Goal: Task Accomplishment & Management: Use online tool/utility

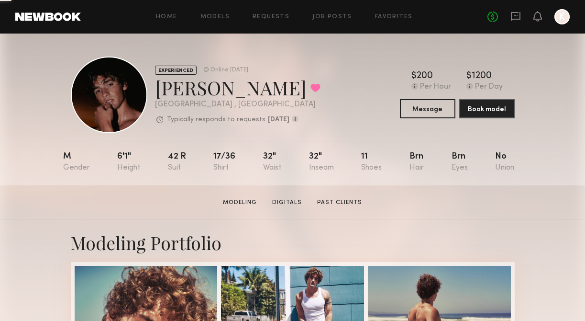
click at [561, 22] on div at bounding box center [562, 16] width 15 height 15
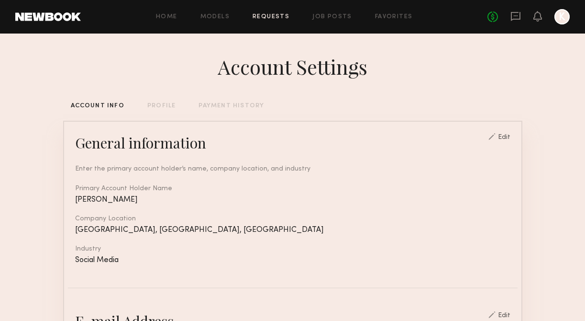
click at [272, 14] on link "Requests" at bounding box center [271, 17] width 37 height 6
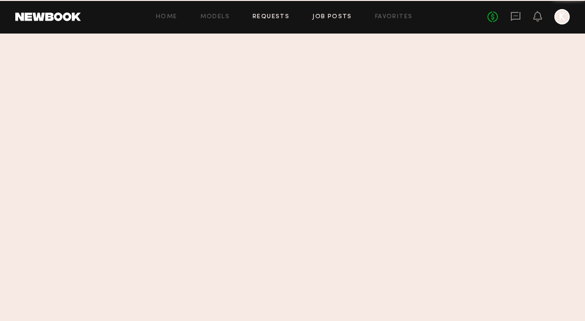
click at [334, 15] on link "Job Posts" at bounding box center [333, 17] width 40 height 6
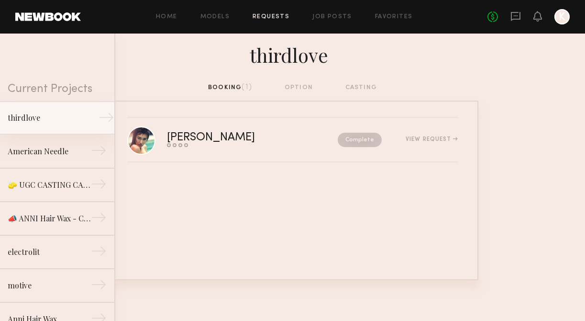
click at [79, 122] on div "thirdlove" at bounding box center [49, 117] width 83 height 11
click at [55, 120] on div "thirdlove" at bounding box center [49, 117] width 83 height 11
click at [336, 16] on link "Job Posts" at bounding box center [333, 17] width 40 height 6
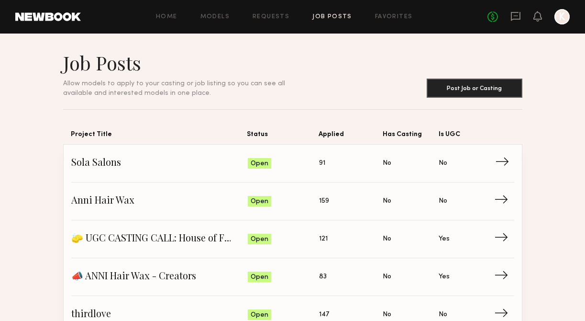
click at [132, 164] on span "Sola Salons" at bounding box center [159, 163] width 177 height 14
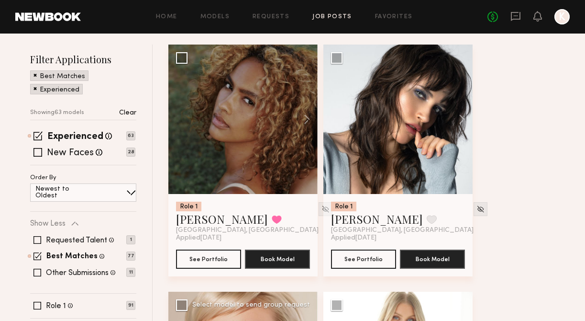
scroll to position [102, 0]
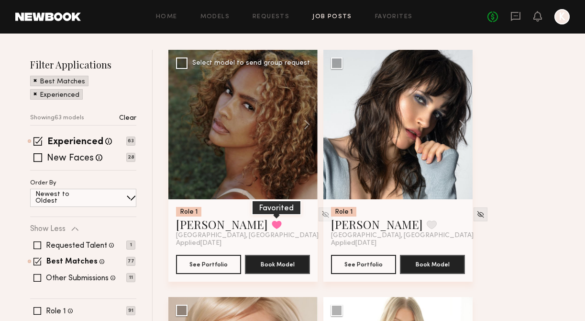
click at [272, 220] on button at bounding box center [277, 224] width 10 height 9
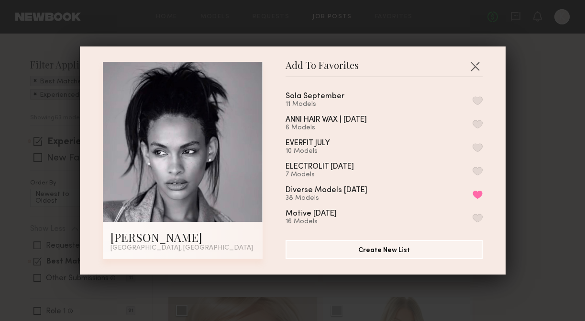
click at [477, 100] on button "button" at bounding box center [478, 100] width 10 height 9
click at [478, 67] on button "button" at bounding box center [475, 65] width 15 height 15
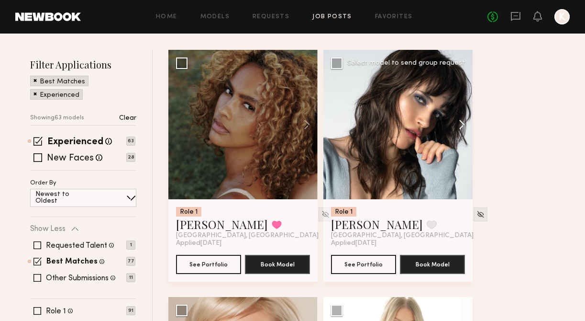
click at [458, 121] on button at bounding box center [457, 124] width 31 height 149
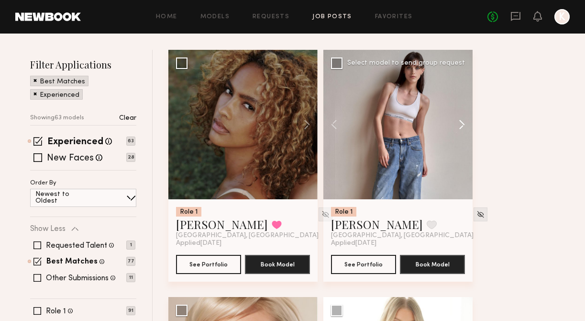
click at [458, 121] on button at bounding box center [457, 124] width 31 height 149
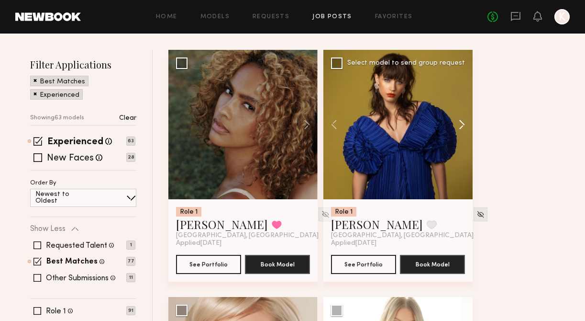
click at [458, 120] on button at bounding box center [457, 124] width 31 height 149
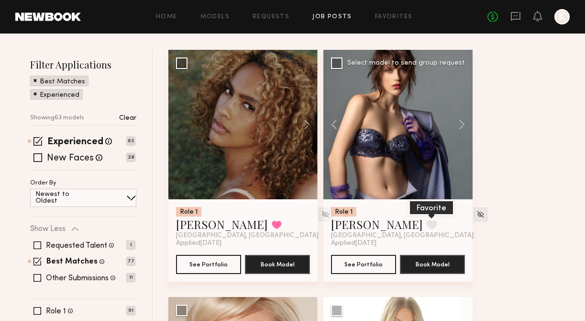
click at [427, 226] on button at bounding box center [432, 224] width 10 height 9
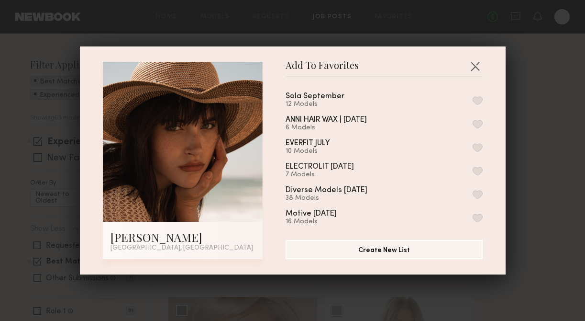
click at [477, 94] on div "Sola September 12 Models" at bounding box center [384, 100] width 197 height 16
click at [477, 98] on button "button" at bounding box center [478, 100] width 10 height 9
click at [519, 100] on div "Add To Favorites Mae B. Los Angeles, CA Add To Favorites Sola September 13 Mode…" at bounding box center [292, 160] width 585 height 321
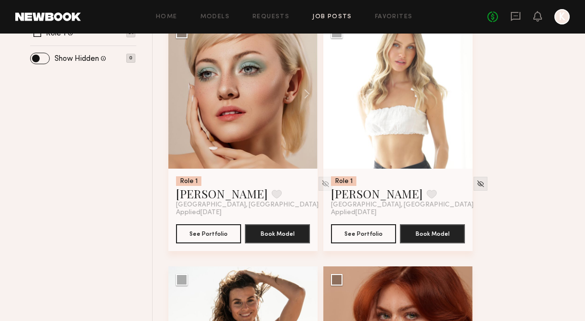
scroll to position [382, 0]
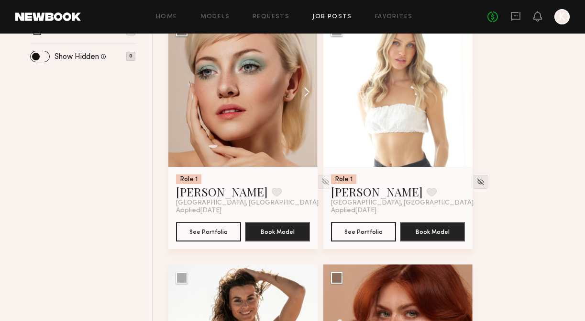
click at [305, 95] on button at bounding box center [302, 91] width 31 height 149
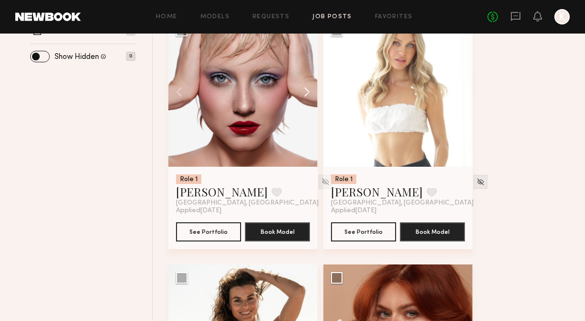
click at [305, 95] on button at bounding box center [302, 91] width 31 height 149
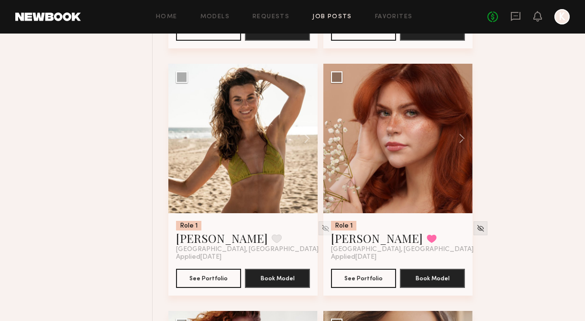
scroll to position [586, 0]
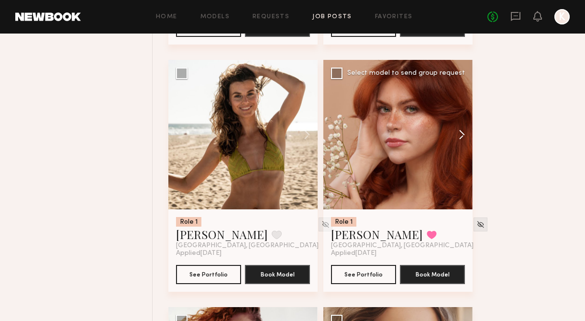
click at [465, 131] on button at bounding box center [457, 134] width 31 height 149
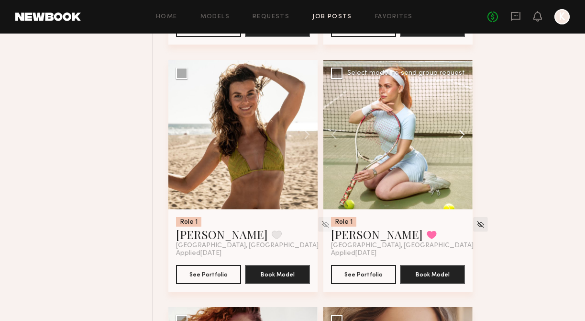
click at [465, 131] on button at bounding box center [457, 134] width 31 height 149
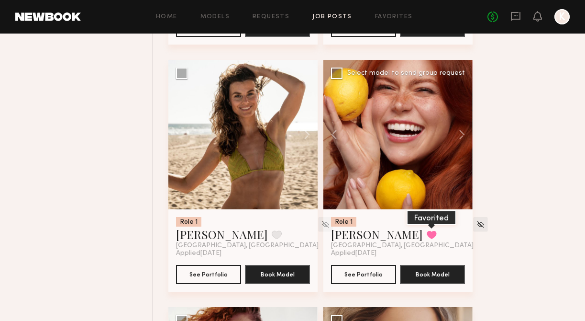
click at [427, 237] on button at bounding box center [432, 234] width 10 height 9
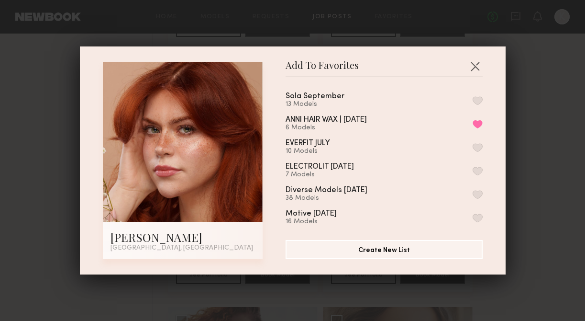
click at [483, 101] on div "Sola September 13 Models ANNI HAIR WAX | AUGUST'25 6 Models Remove from favorit…" at bounding box center [389, 155] width 207 height 140
click at [478, 98] on button "button" at bounding box center [478, 100] width 10 height 9
click at [531, 94] on div "Add To Favorites Polly R. Los Angeles, CA Add To Favorites Sola September 14 Mo…" at bounding box center [292, 160] width 585 height 321
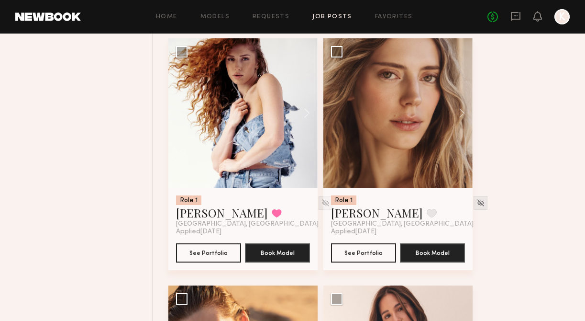
scroll to position [857, 0]
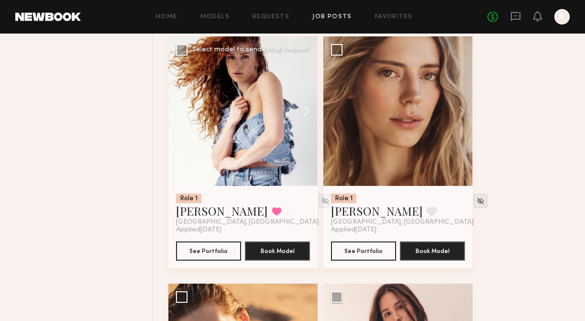
click at [303, 110] on button at bounding box center [302, 110] width 31 height 149
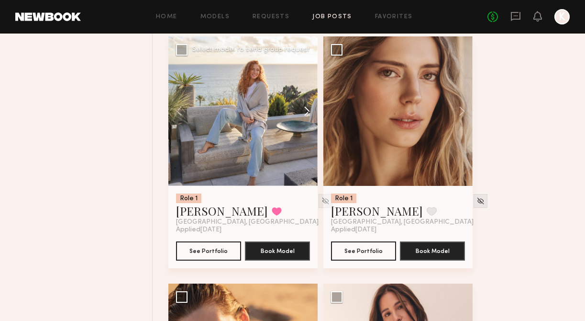
click at [303, 110] on button at bounding box center [302, 110] width 31 height 149
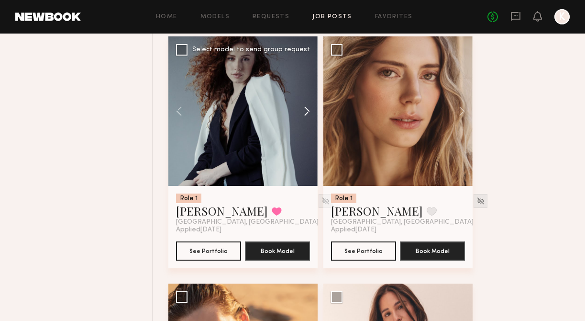
click at [303, 110] on button at bounding box center [302, 110] width 31 height 149
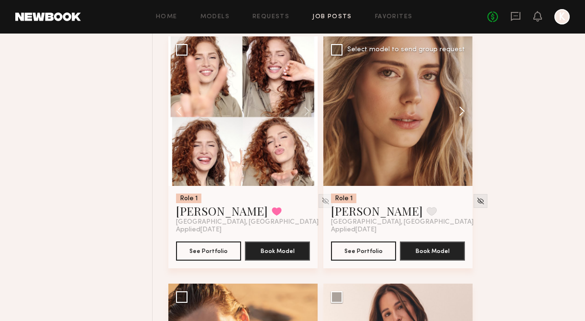
click at [462, 111] on button at bounding box center [457, 110] width 31 height 149
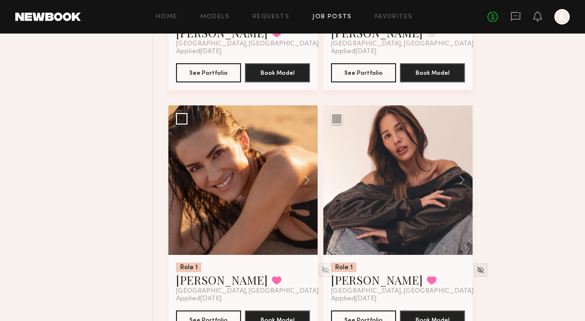
scroll to position [1084, 0]
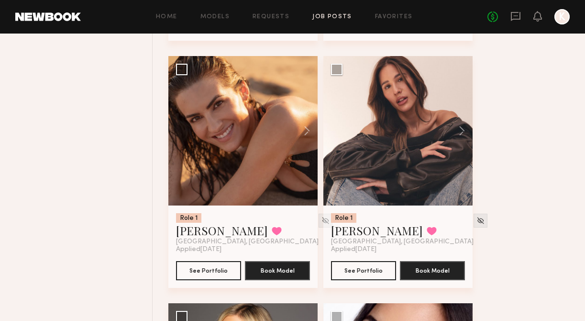
click at [461, 111] on button at bounding box center [457, 130] width 31 height 149
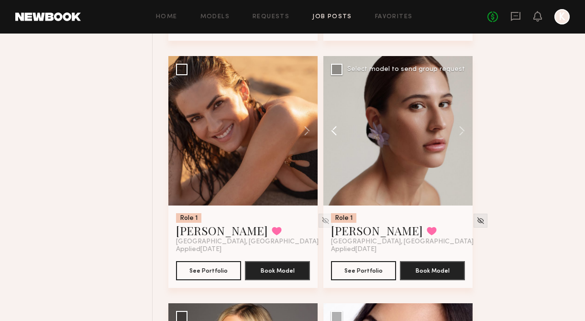
click at [335, 134] on button at bounding box center [339, 130] width 31 height 149
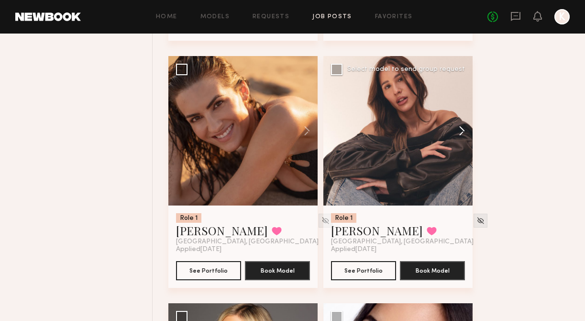
click at [462, 136] on button at bounding box center [457, 130] width 31 height 149
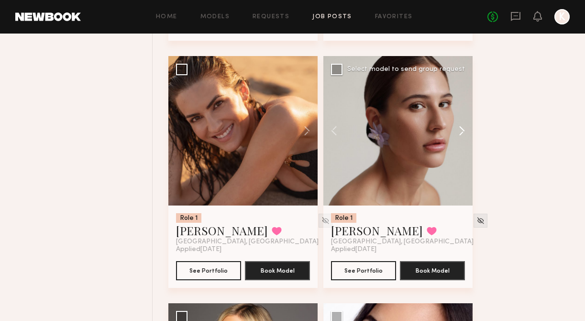
click at [462, 131] on button at bounding box center [457, 130] width 31 height 149
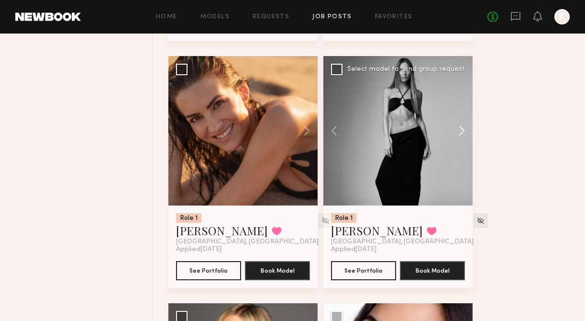
click at [462, 131] on button at bounding box center [457, 130] width 31 height 149
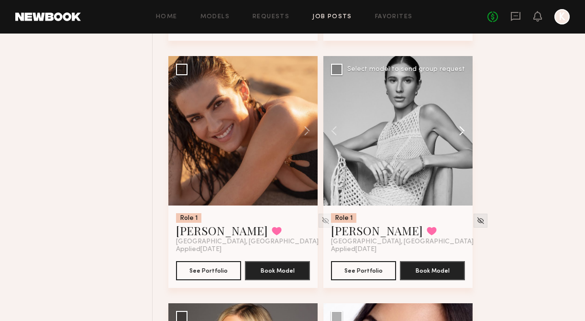
click at [463, 131] on button at bounding box center [457, 130] width 31 height 149
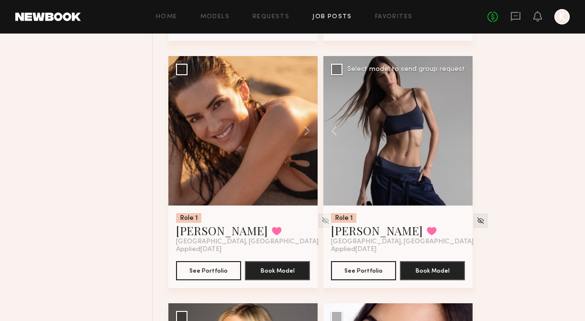
click at [463, 131] on div at bounding box center [398, 130] width 149 height 149
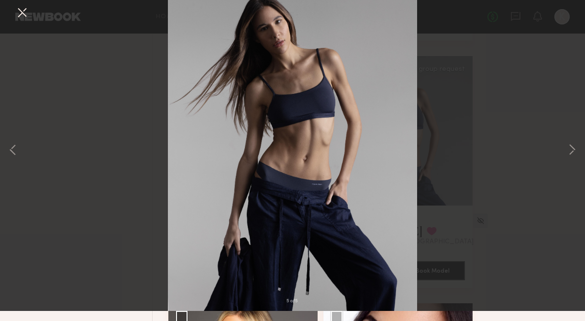
click at [503, 169] on div "5 of 5" at bounding box center [292, 160] width 585 height 321
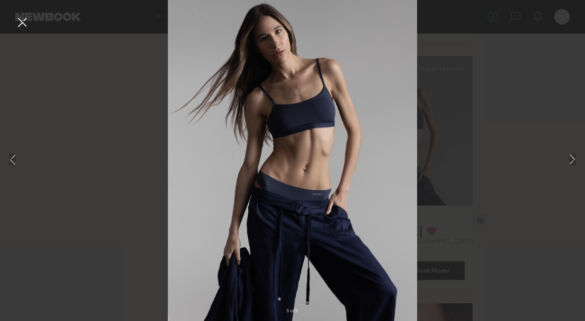
click at [25, 26] on button at bounding box center [21, 22] width 15 height 17
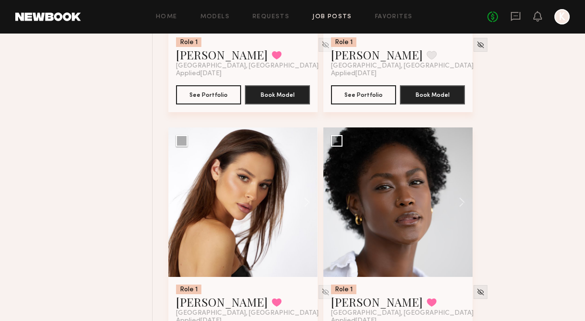
scroll to position [2747, 0]
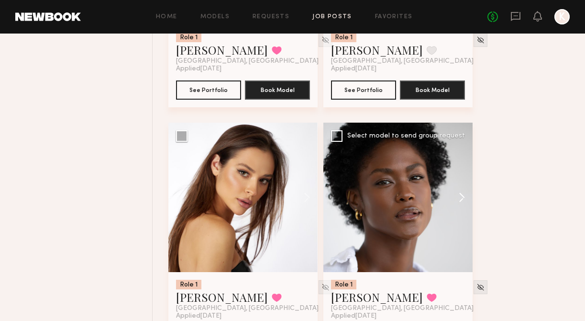
click at [461, 195] on button at bounding box center [457, 197] width 31 height 149
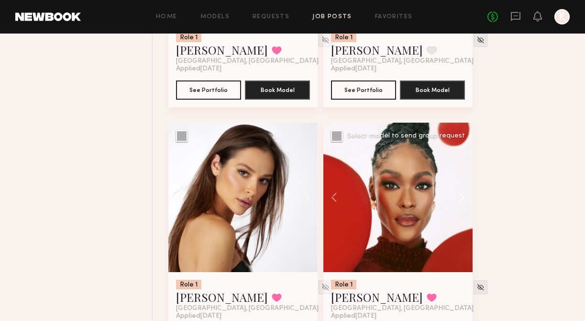
click at [462, 195] on button at bounding box center [457, 197] width 31 height 149
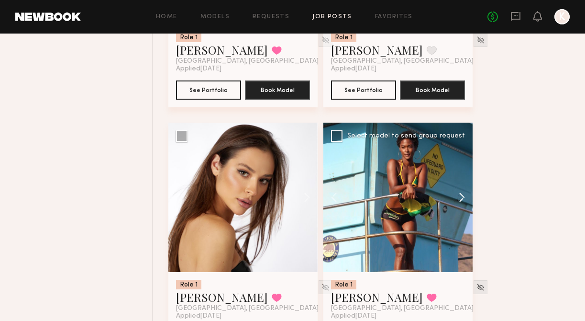
click at [462, 195] on button at bounding box center [457, 197] width 31 height 149
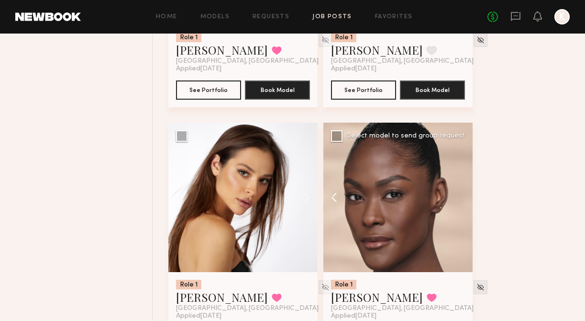
click at [338, 198] on button at bounding box center [339, 197] width 31 height 149
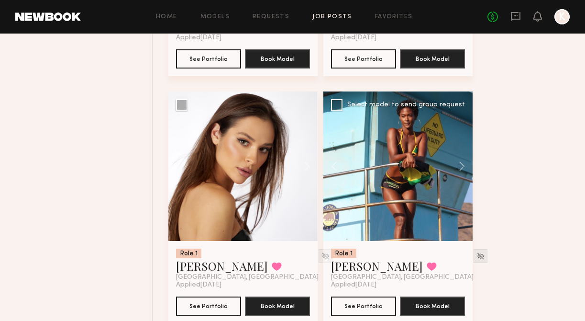
scroll to position [2781, 0]
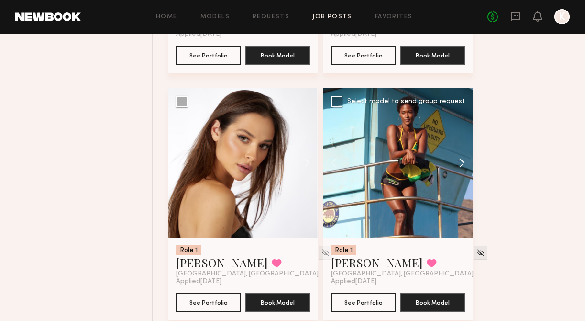
click at [462, 161] on button at bounding box center [457, 162] width 31 height 149
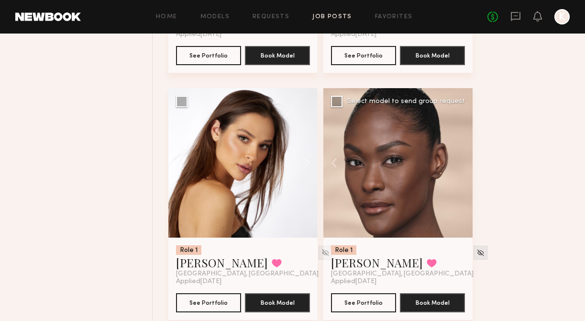
click at [462, 161] on div at bounding box center [398, 162] width 149 height 149
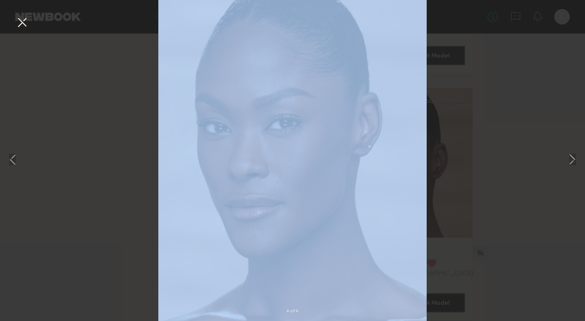
click at [462, 161] on div "4 of 4" at bounding box center [292, 160] width 585 height 321
click at [497, 155] on div "4 of 4" at bounding box center [292, 160] width 585 height 321
click at [497, 156] on div "4 of 4" at bounding box center [292, 160] width 585 height 321
click at [26, 30] on button at bounding box center [21, 22] width 15 height 17
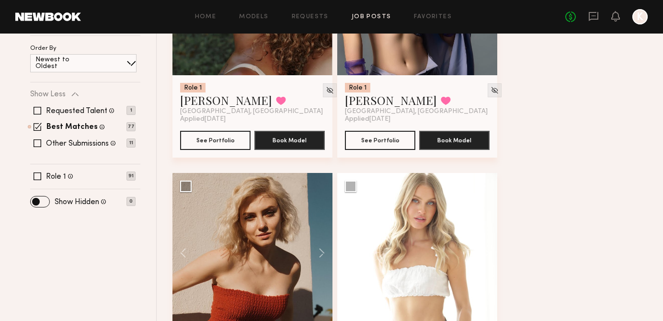
scroll to position [0, 0]
